Goal: Navigation & Orientation: Find specific page/section

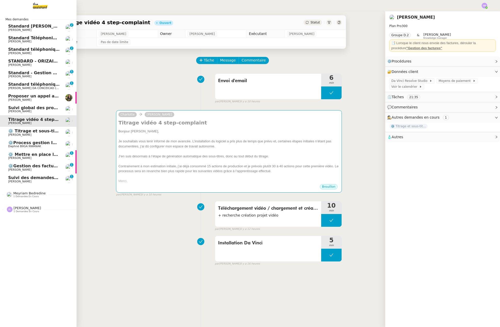
click at [14, 157] on span "⚙️ Mettre en place la procédure d'embauche" at bounding box center [59, 154] width 103 height 5
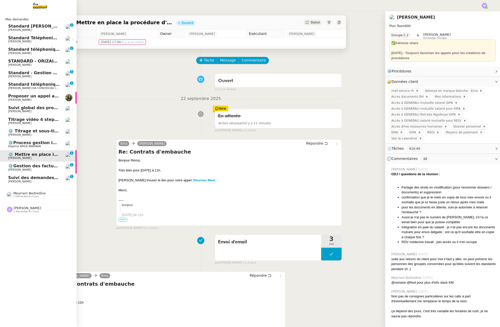
click at [33, 169] on span "[PERSON_NAME]" at bounding box center [34, 170] width 52 height 3
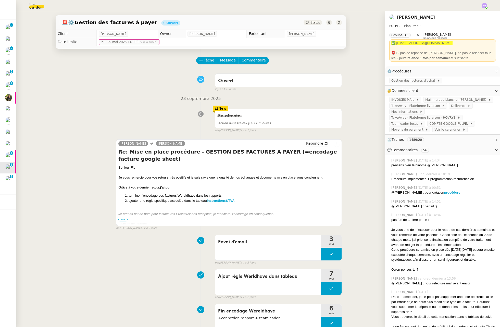
scroll to position [37, 0]
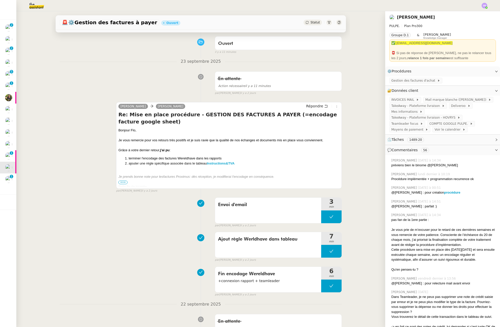
click at [121, 182] on span "•••" at bounding box center [122, 183] width 9 height 4
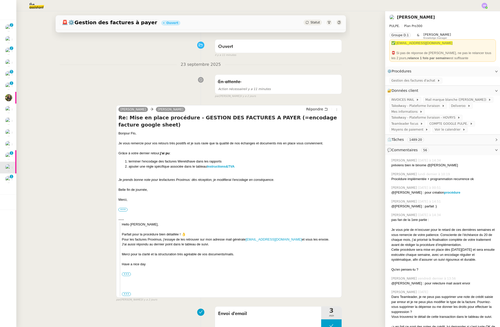
scroll to position [0, 0]
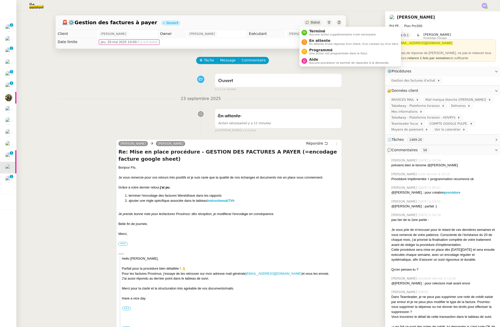
click at [311, 24] on span "Statut" at bounding box center [315, 23] width 9 height 4
